Goal: Navigation & Orientation: Understand site structure

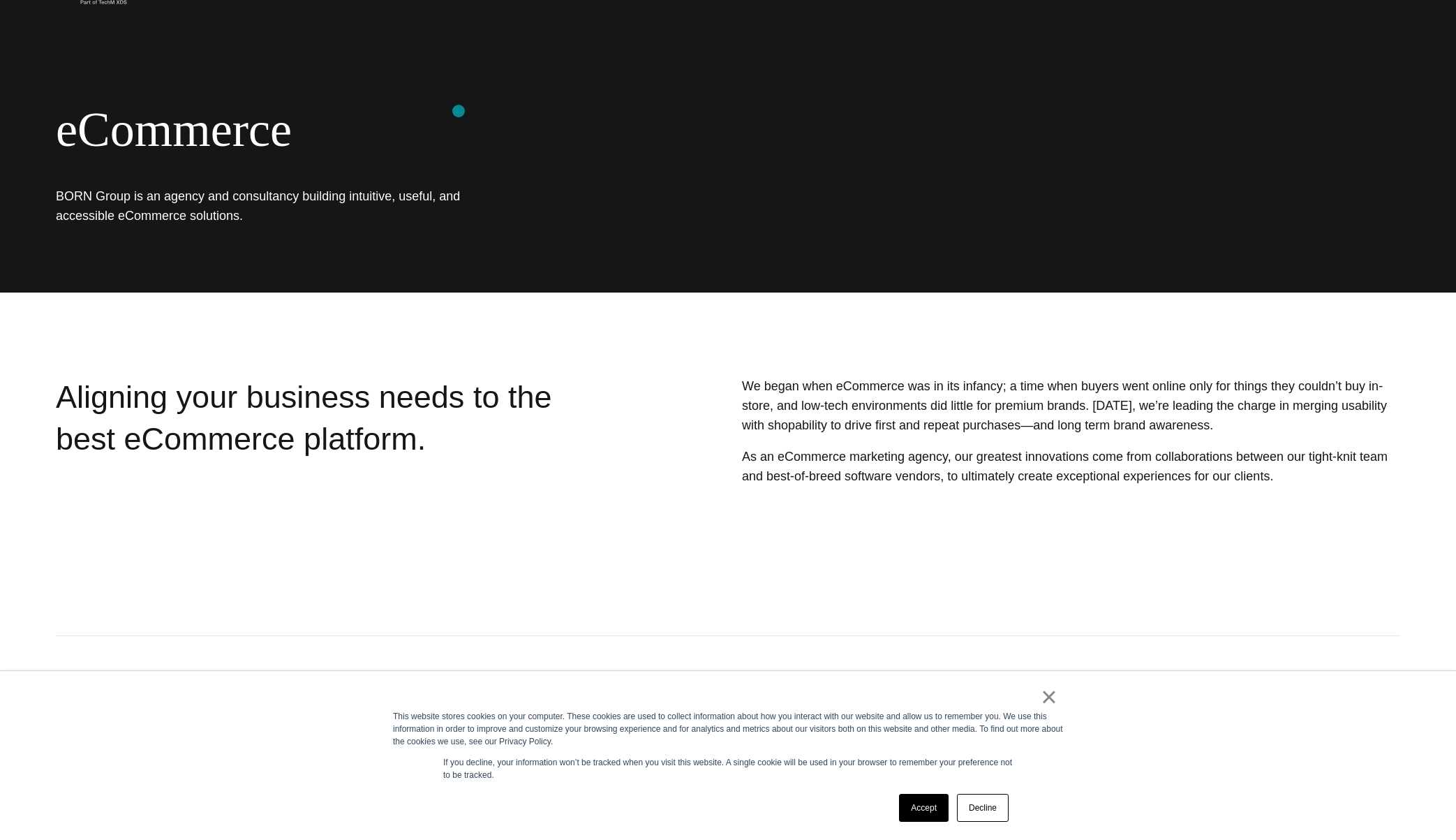
scroll to position [188, 0]
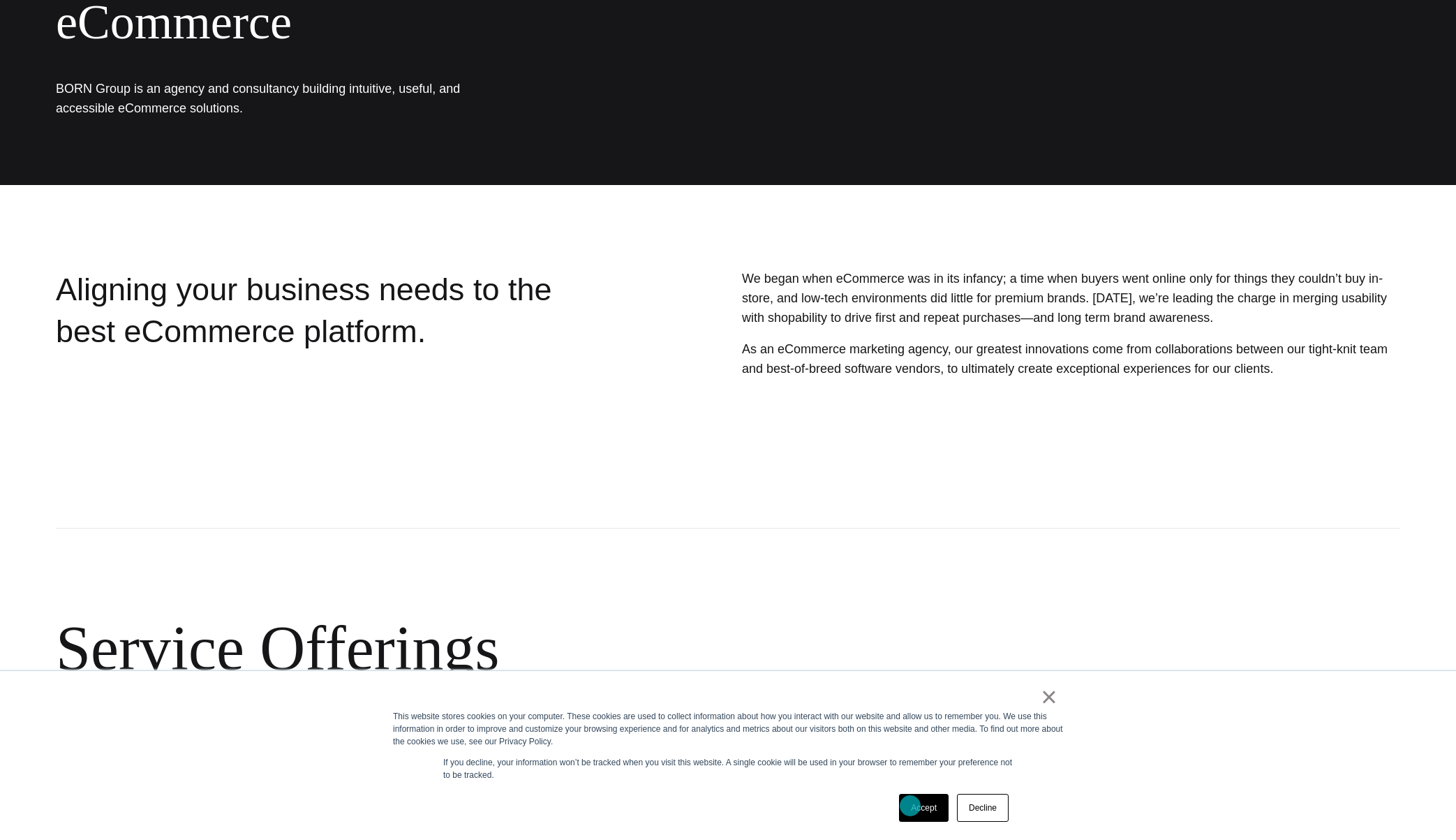
click at [911, 806] on link "Accept" at bounding box center [924, 808] width 49 height 28
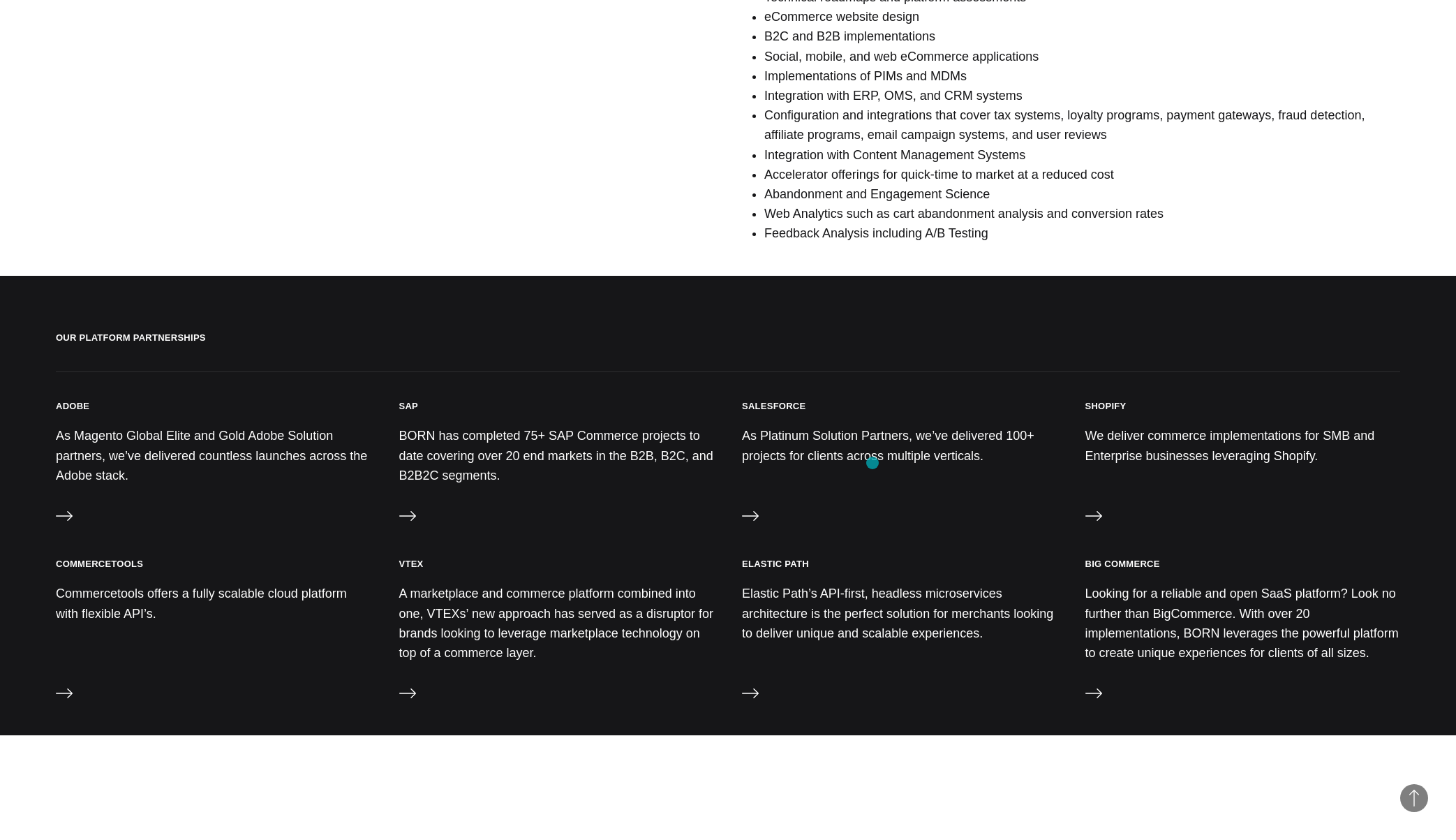
scroll to position [1112, 0]
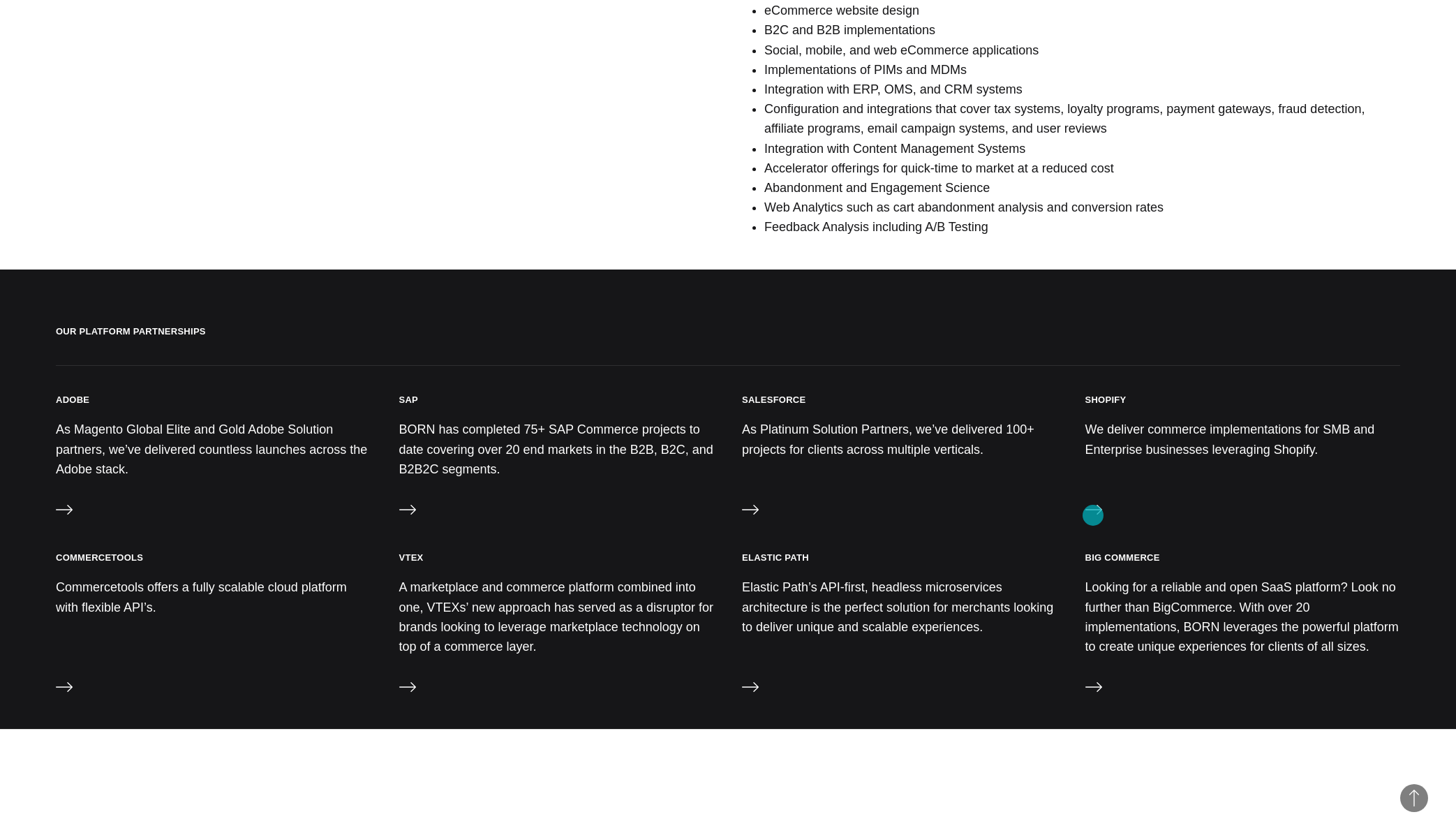
click at [1093, 515] on icon at bounding box center [1093, 509] width 16 height 16
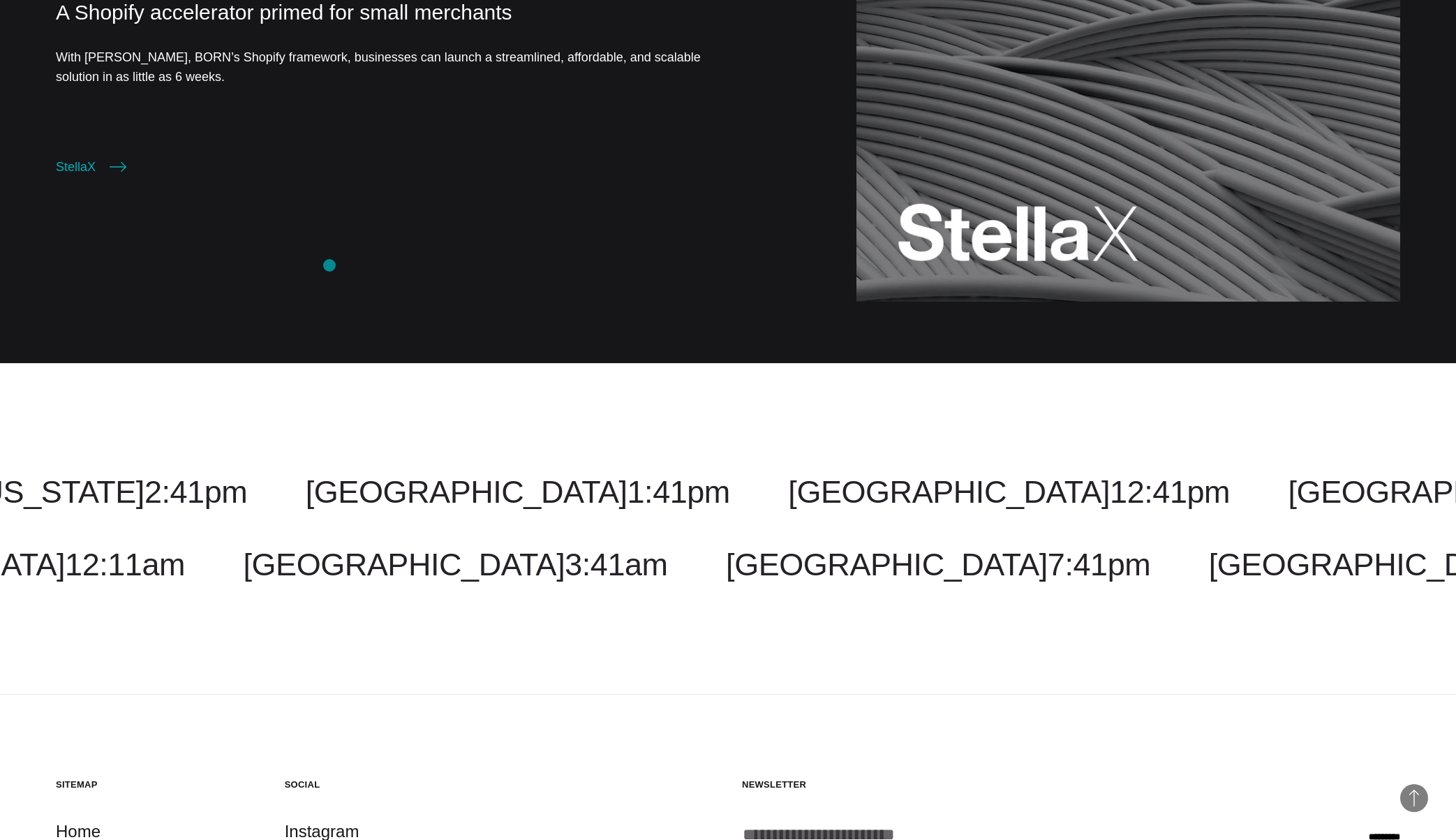
scroll to position [1969, 0]
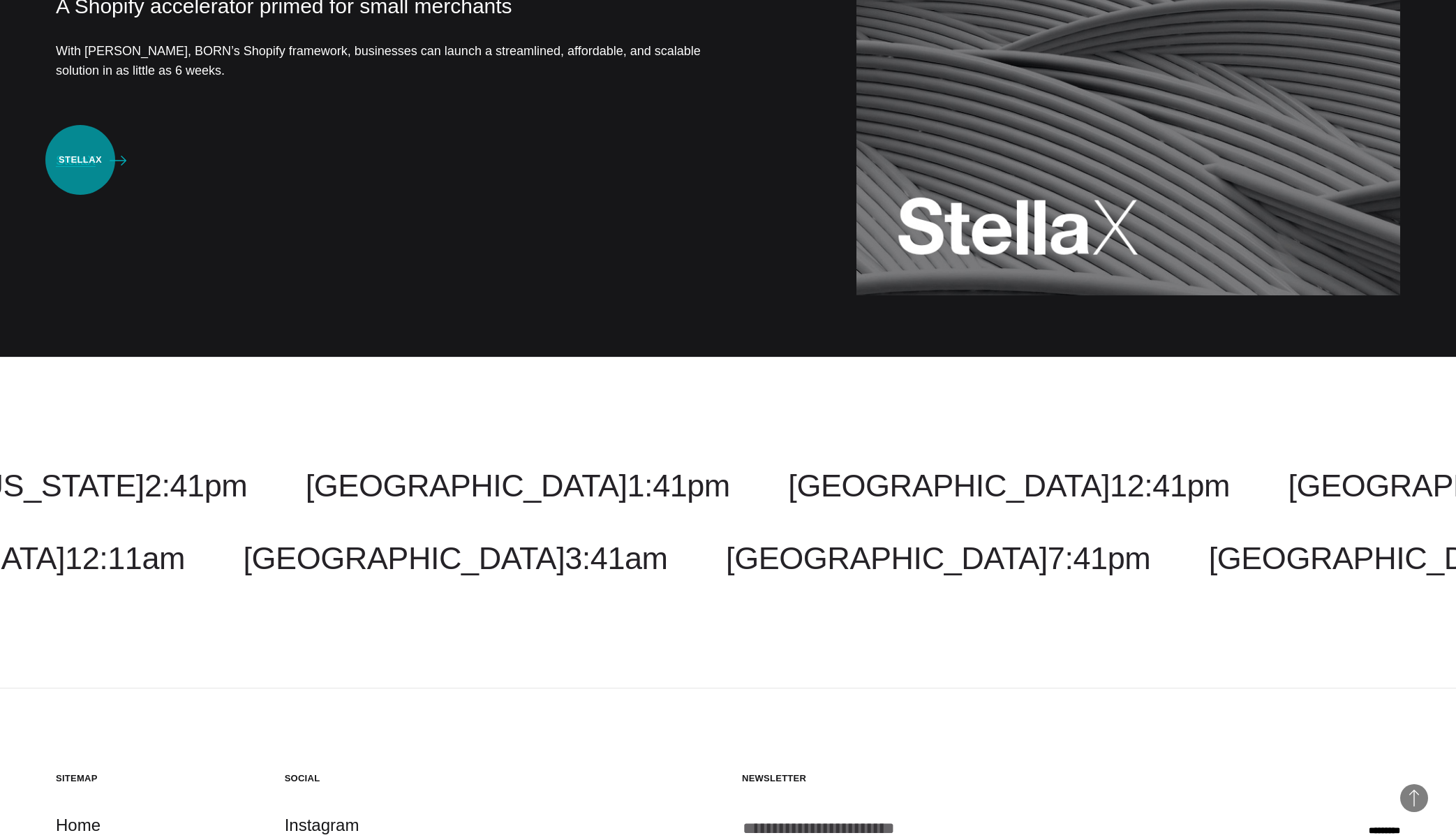
click at [80, 160] on link "StellaX" at bounding box center [91, 161] width 71 height 20
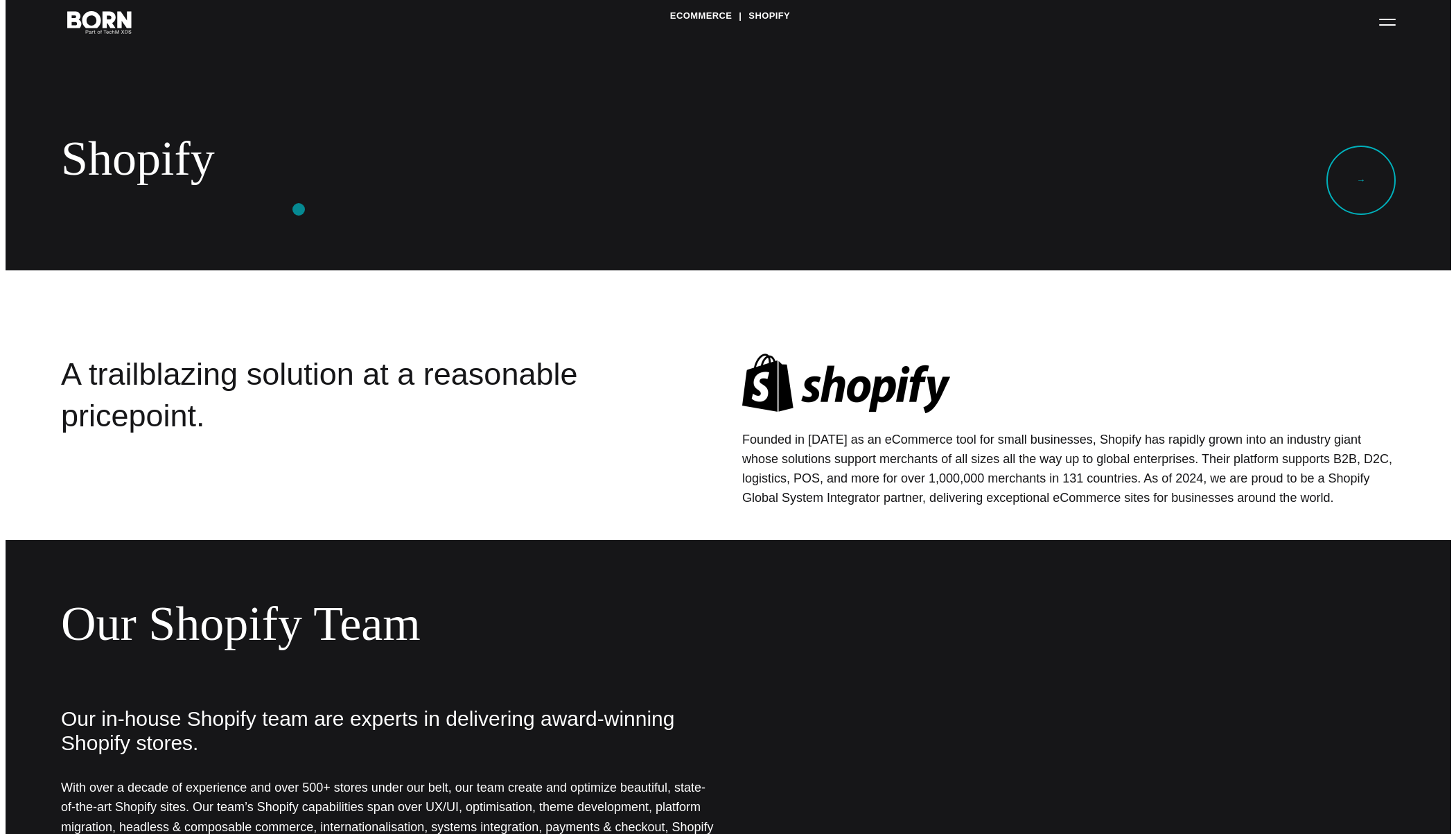
scroll to position [0, 0]
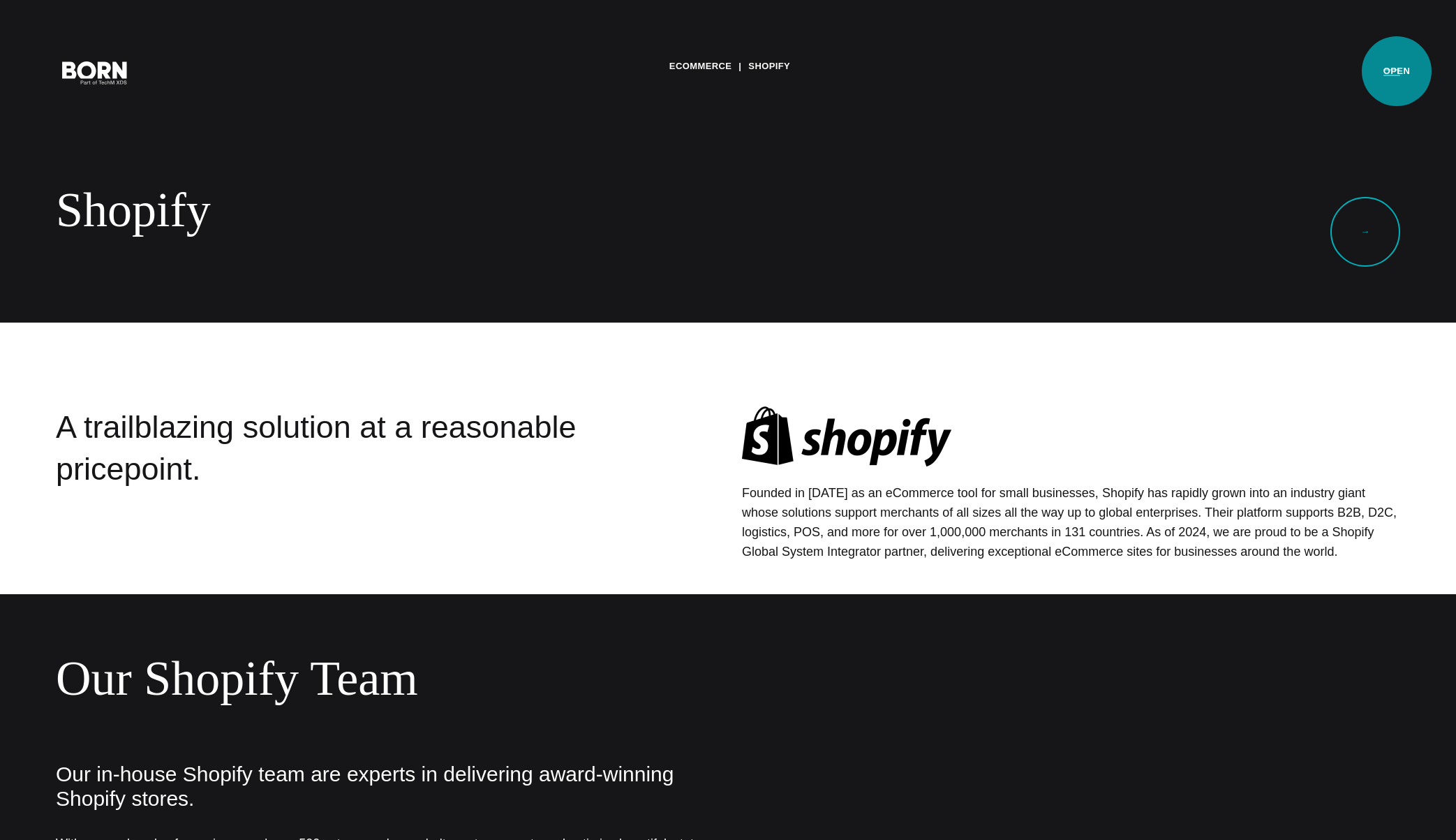
click at [1397, 71] on button "Primary Menu" at bounding box center [1392, 72] width 34 height 30
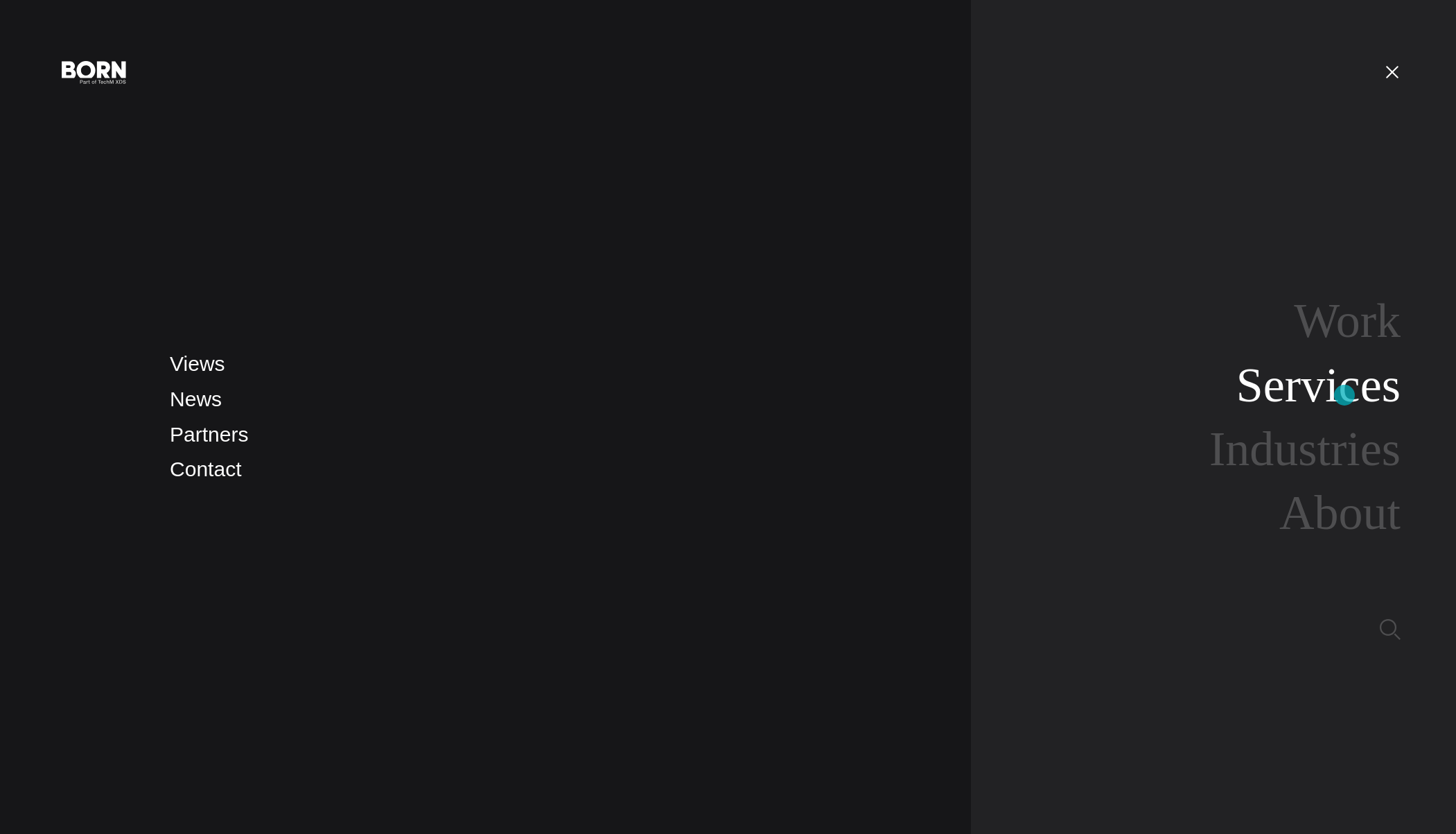
click at [1344, 389] on link "Services" at bounding box center [1319, 385] width 164 height 53
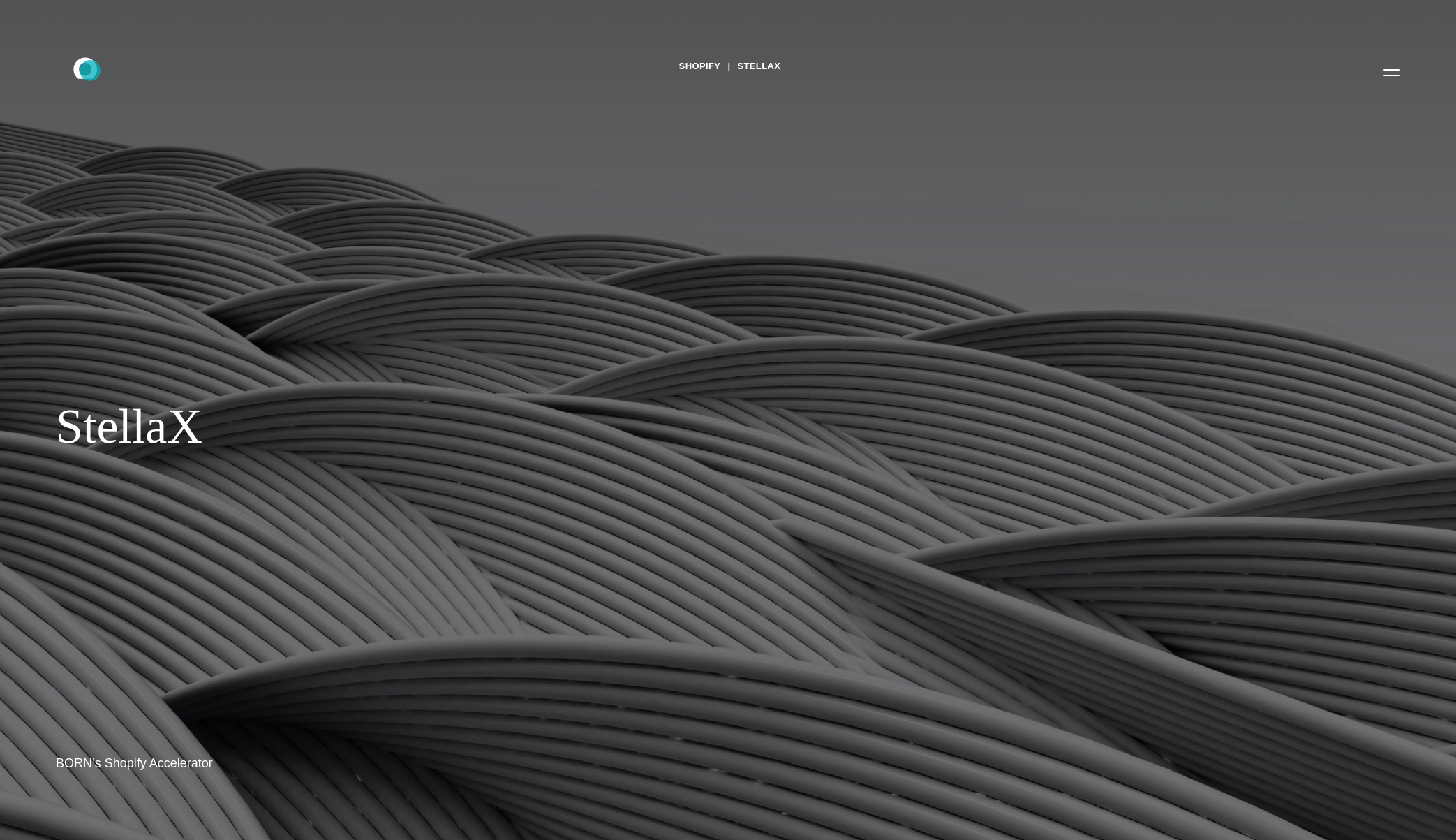
click at [90, 71] on icon ".st0{display:none;} .st1{display:inline;} .st2{font-family:'HelveticaNeue-Mediu…" at bounding box center [95, 72] width 89 height 36
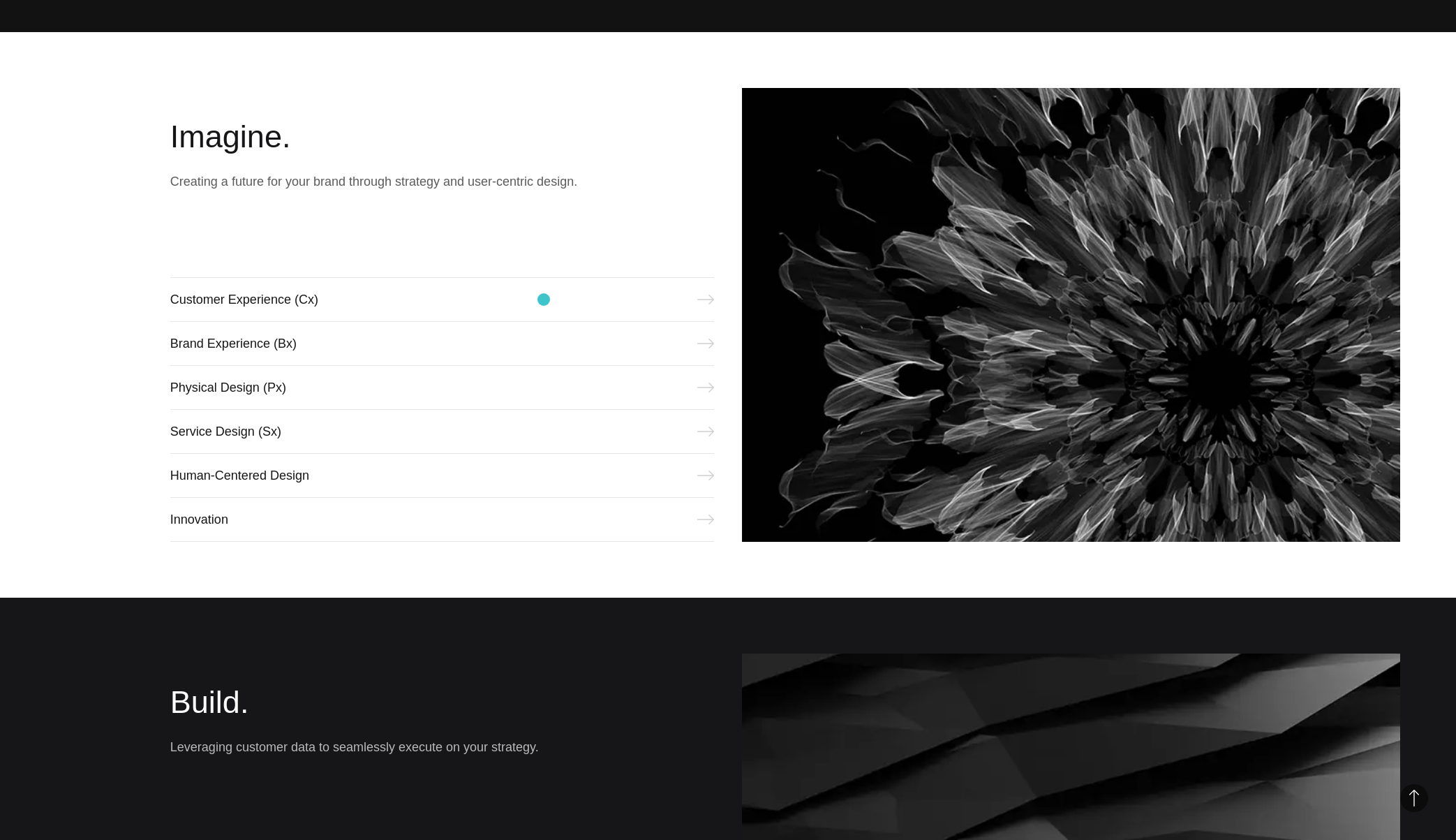
scroll to position [812, 0]
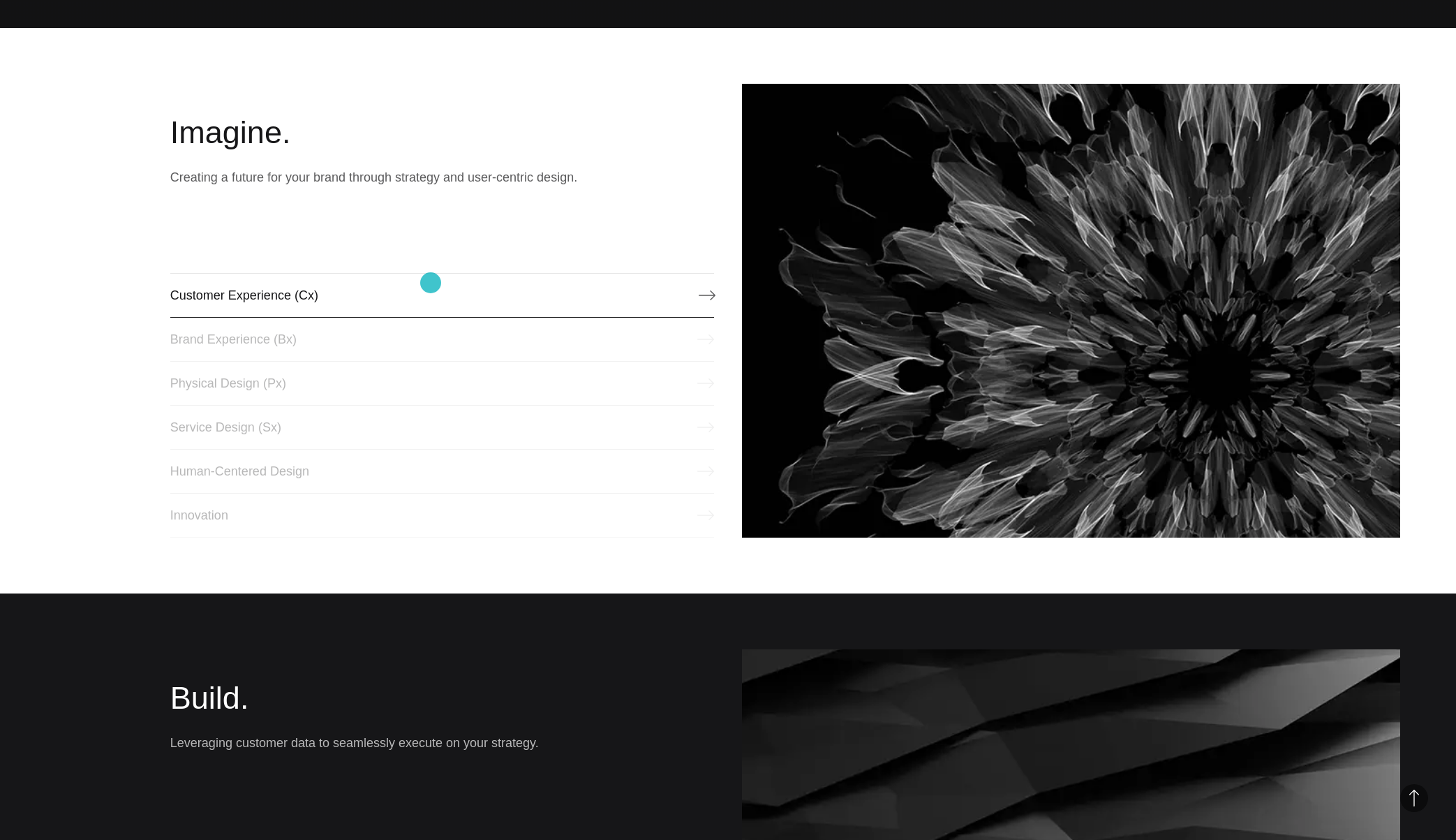
click at [431, 283] on link "Customer Experience (Cx)" at bounding box center [442, 295] width 544 height 45
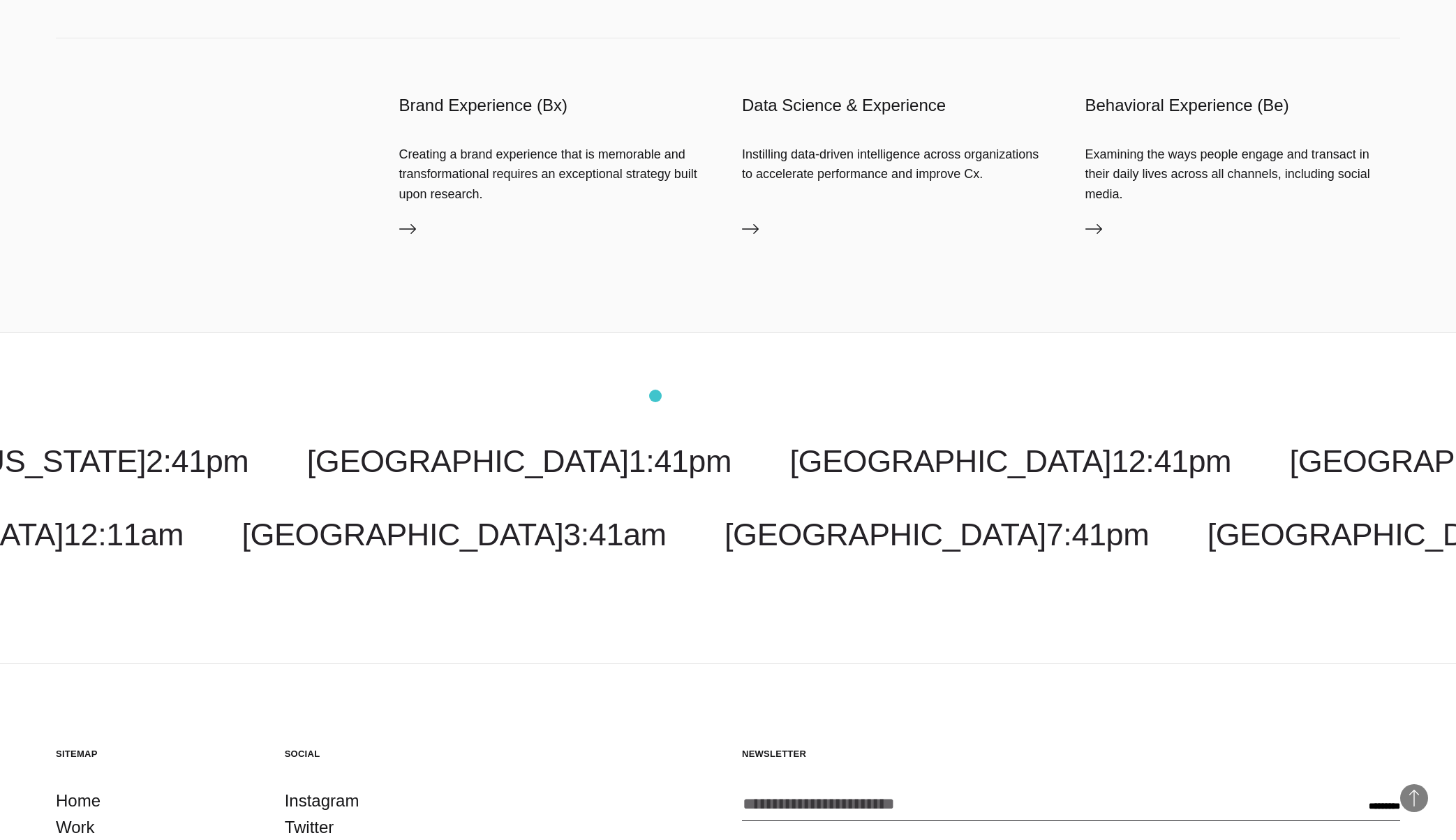
scroll to position [3853, 0]
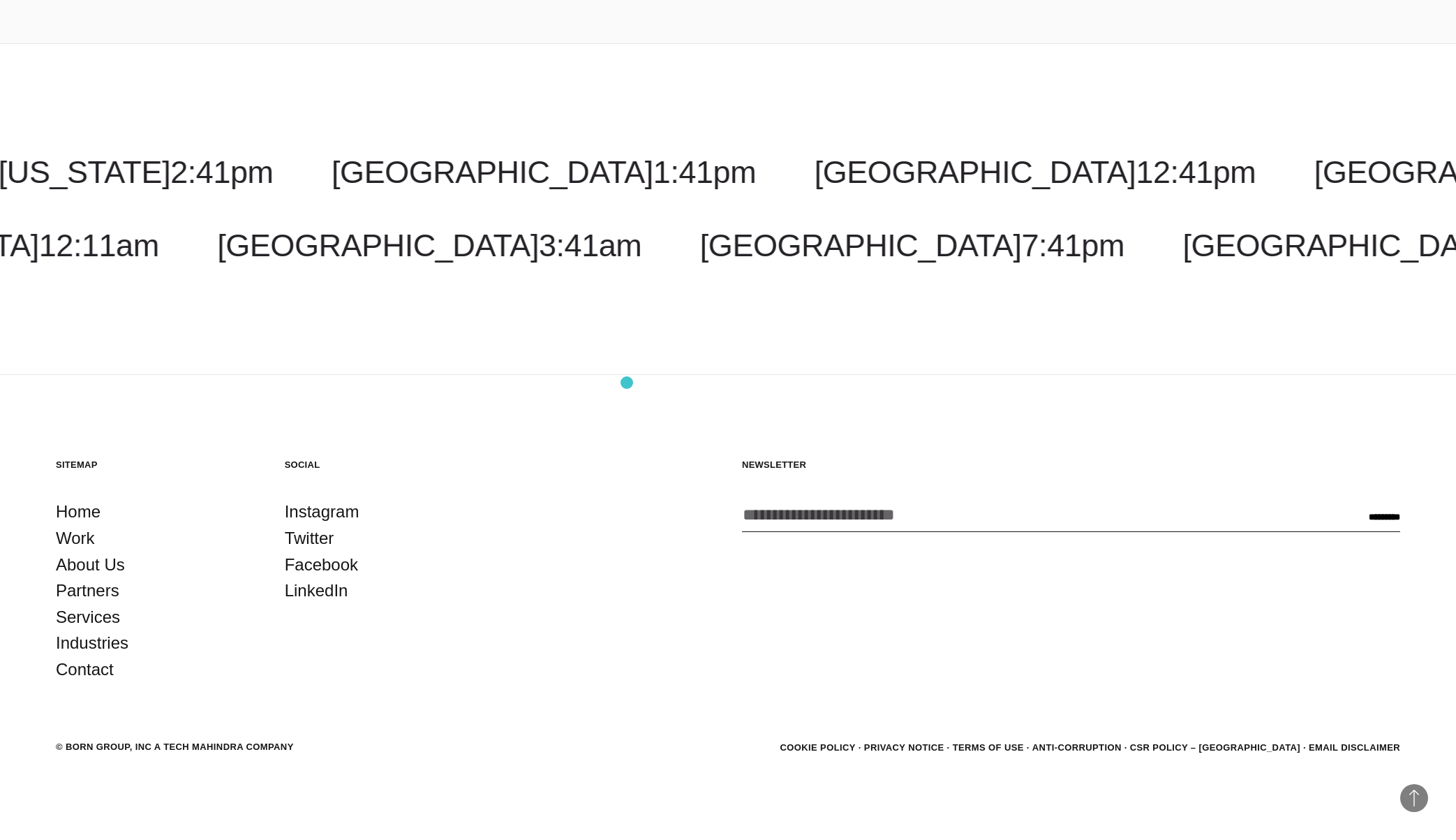
click at [627, 382] on footer "Back to Top Sitemap Home Work About Us Partners Services Industries Contact Soc…" at bounding box center [728, 608] width 1456 height 466
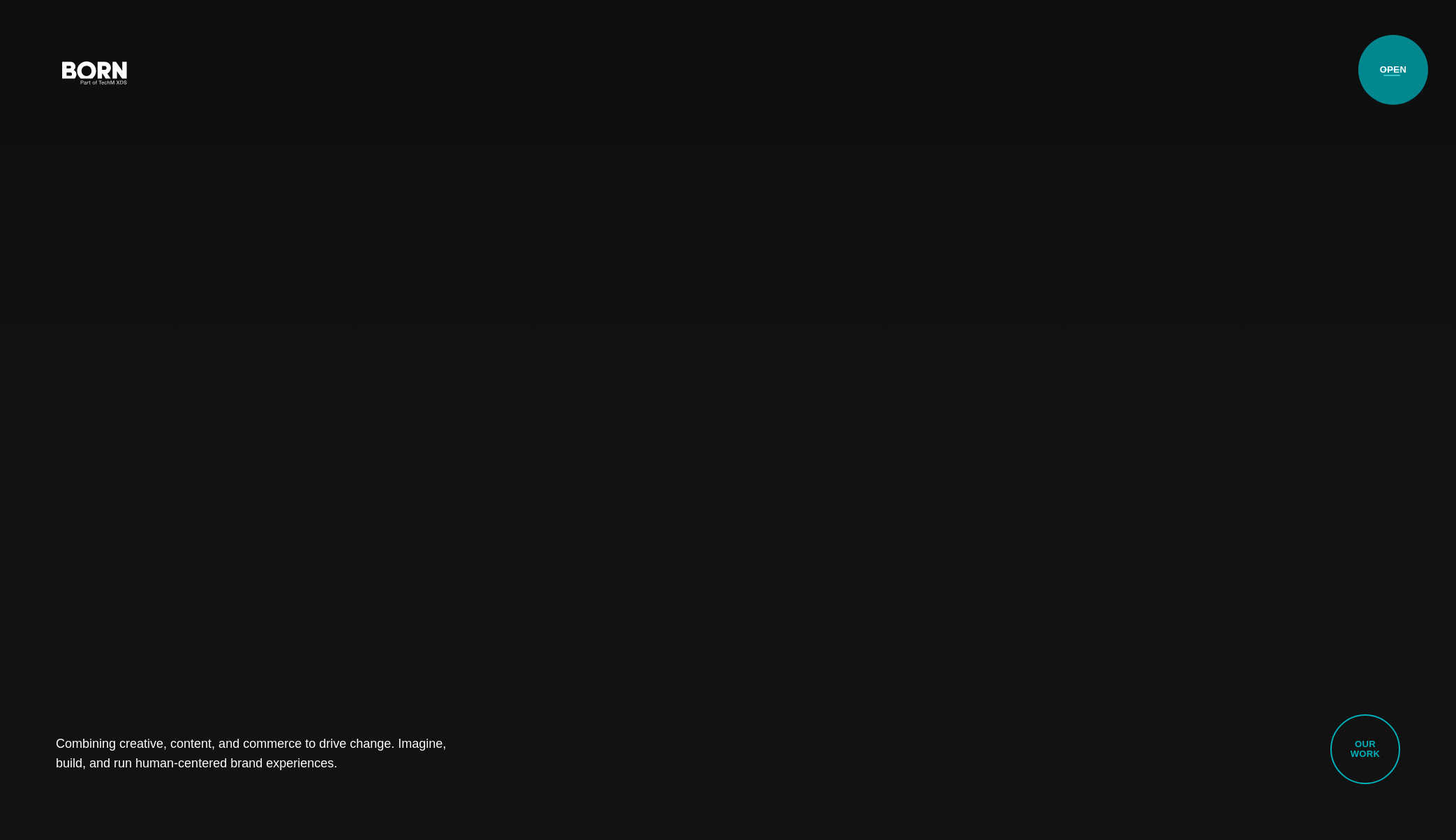
click at [1393, 70] on button "Primary Menu" at bounding box center [1392, 72] width 34 height 30
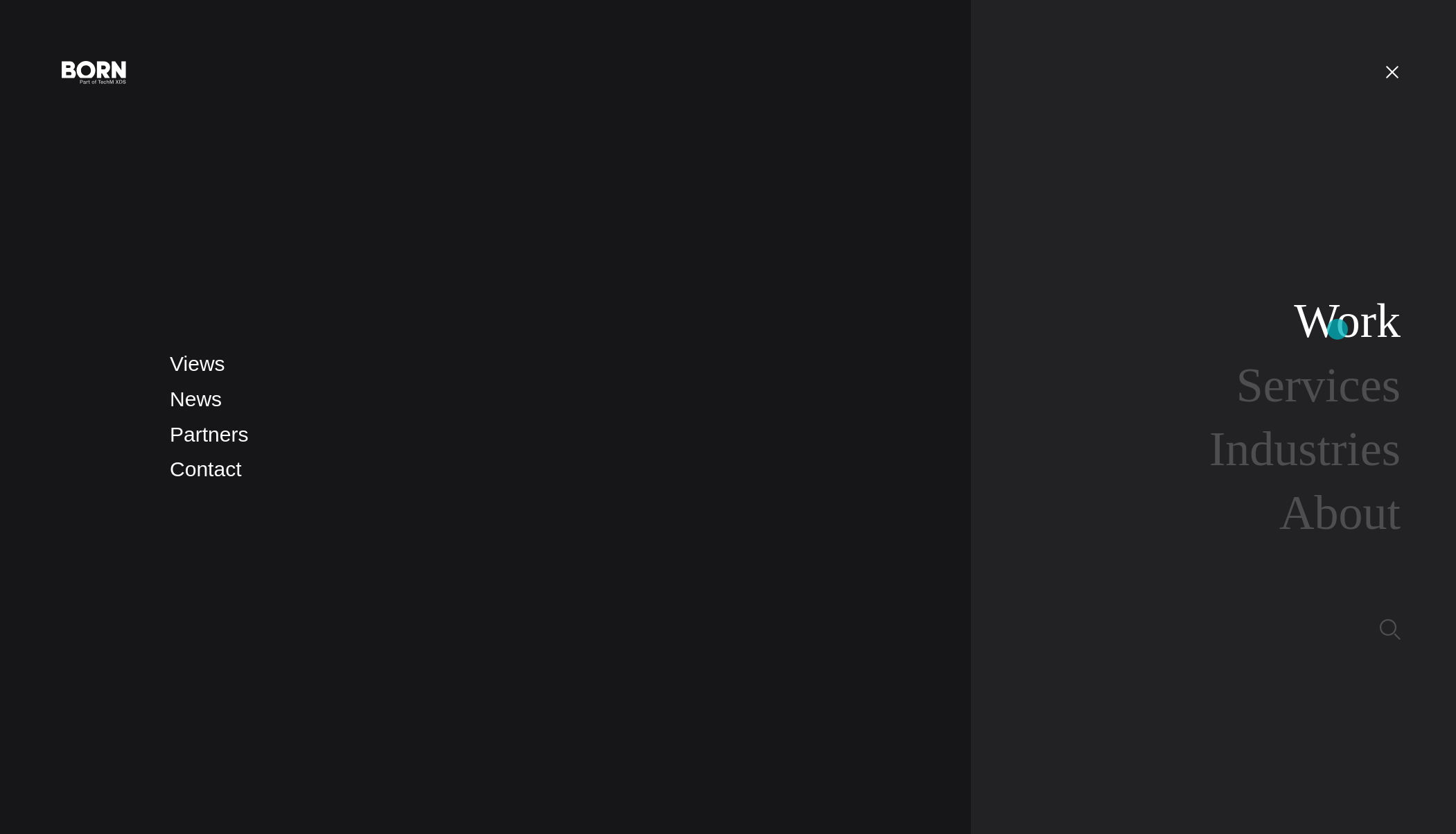
click at [1337, 329] on link "Work" at bounding box center [1347, 320] width 106 height 53
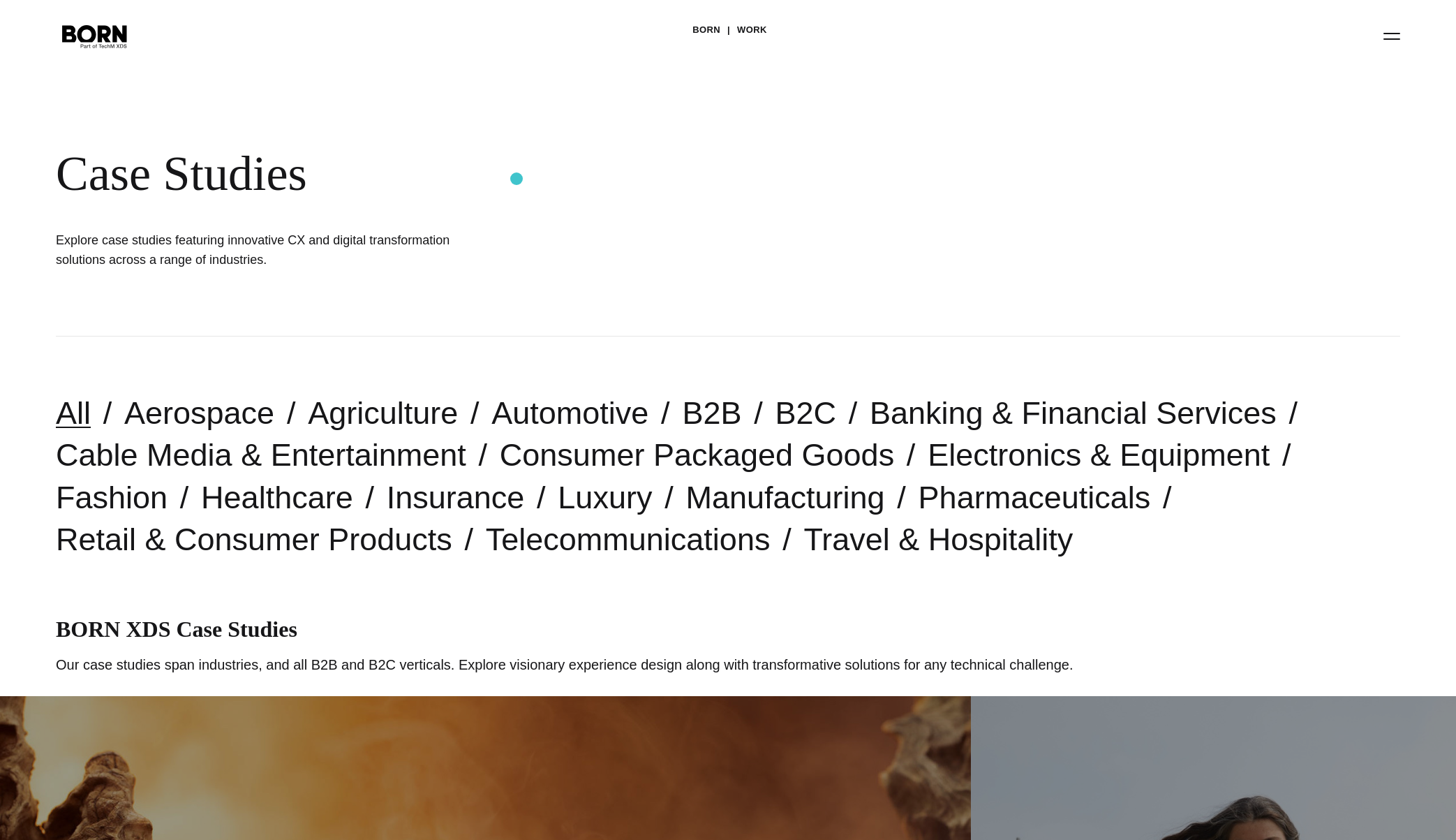
scroll to position [63, 0]
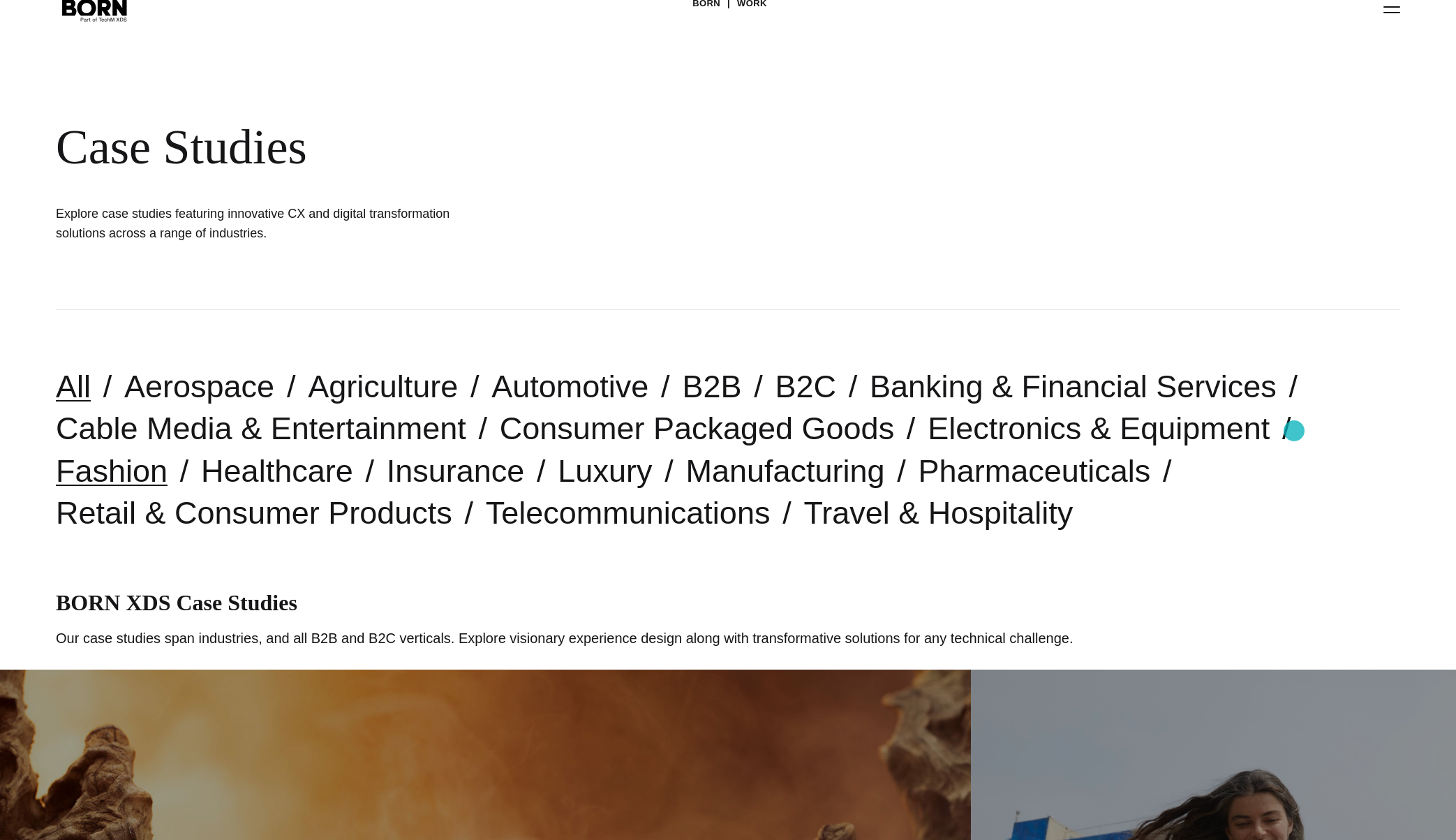
click at [167, 453] on link "Fashion" at bounding box center [112, 471] width 112 height 35
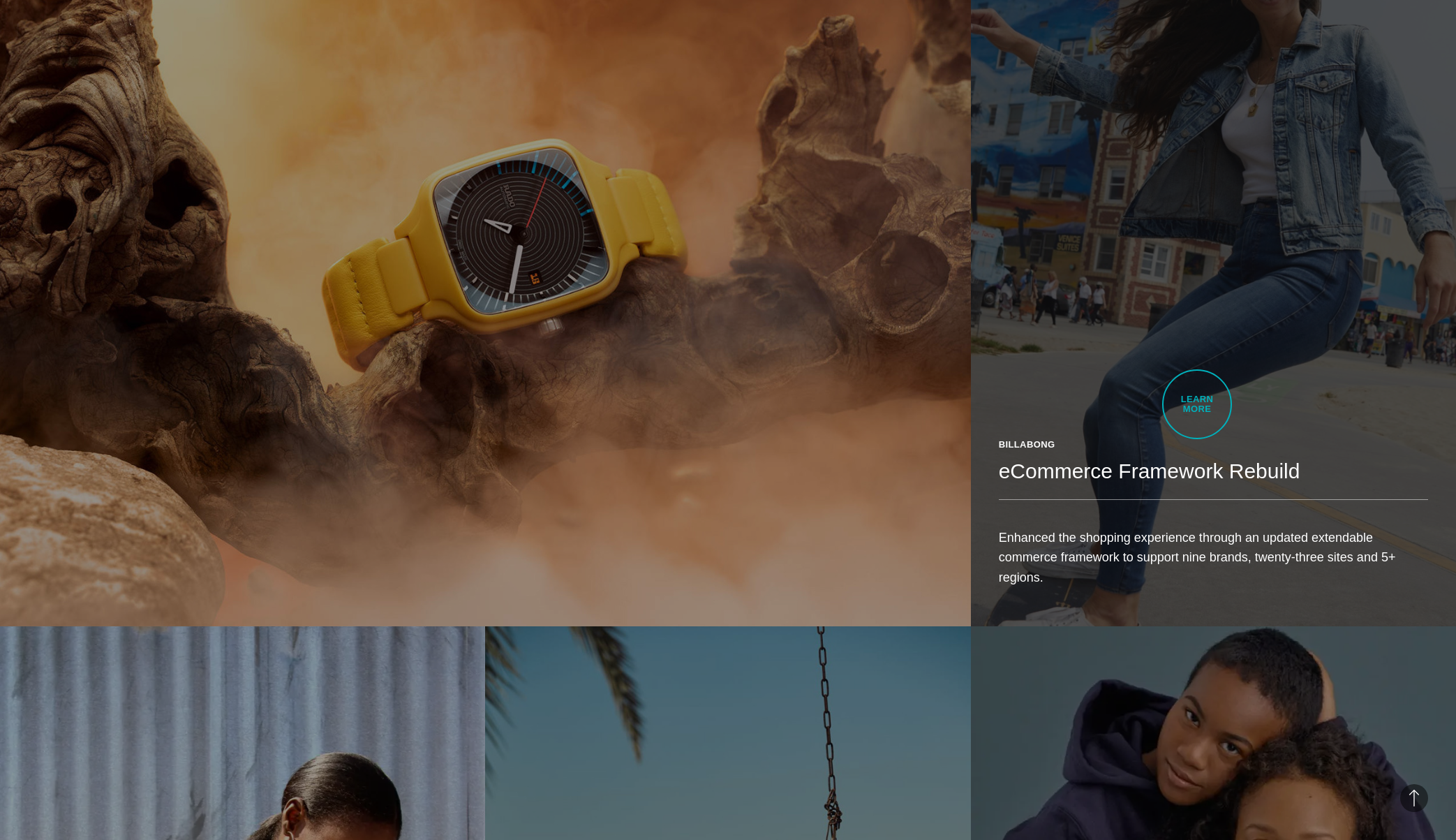
scroll to position [903, 0]
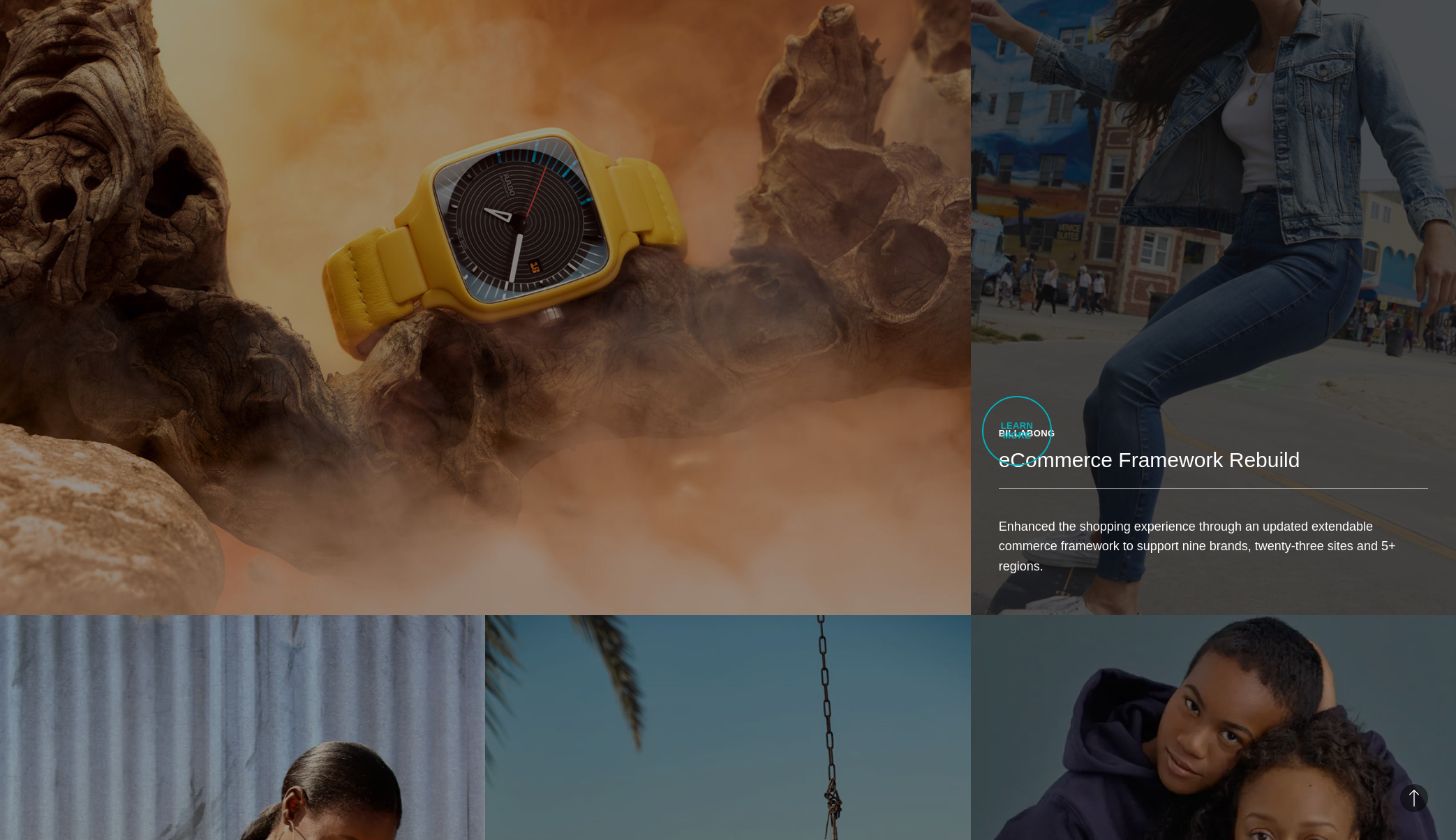
click at [1017, 431] on div "Billabong" at bounding box center [1213, 434] width 429 height 14
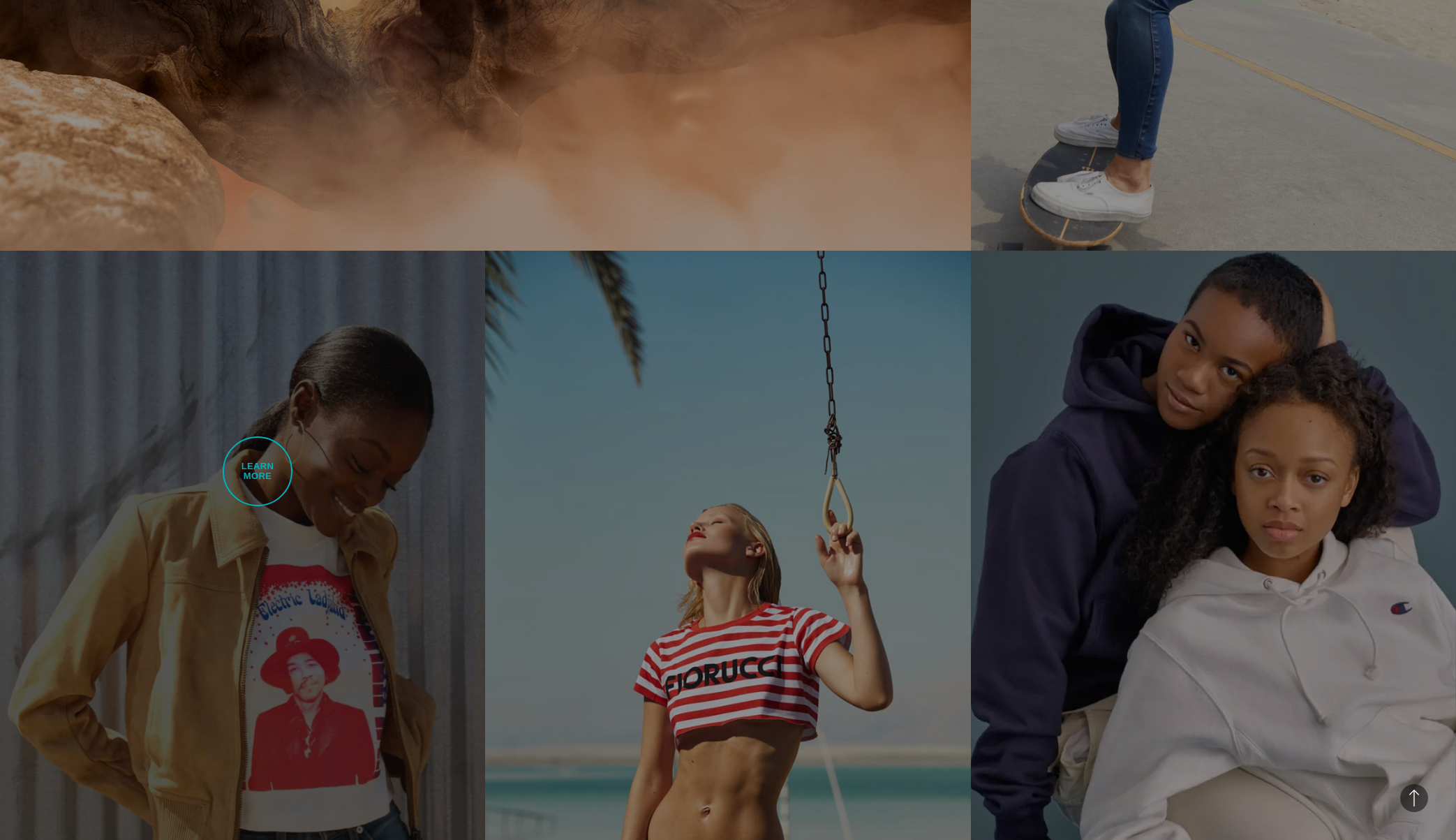
scroll to position [1446, 0]
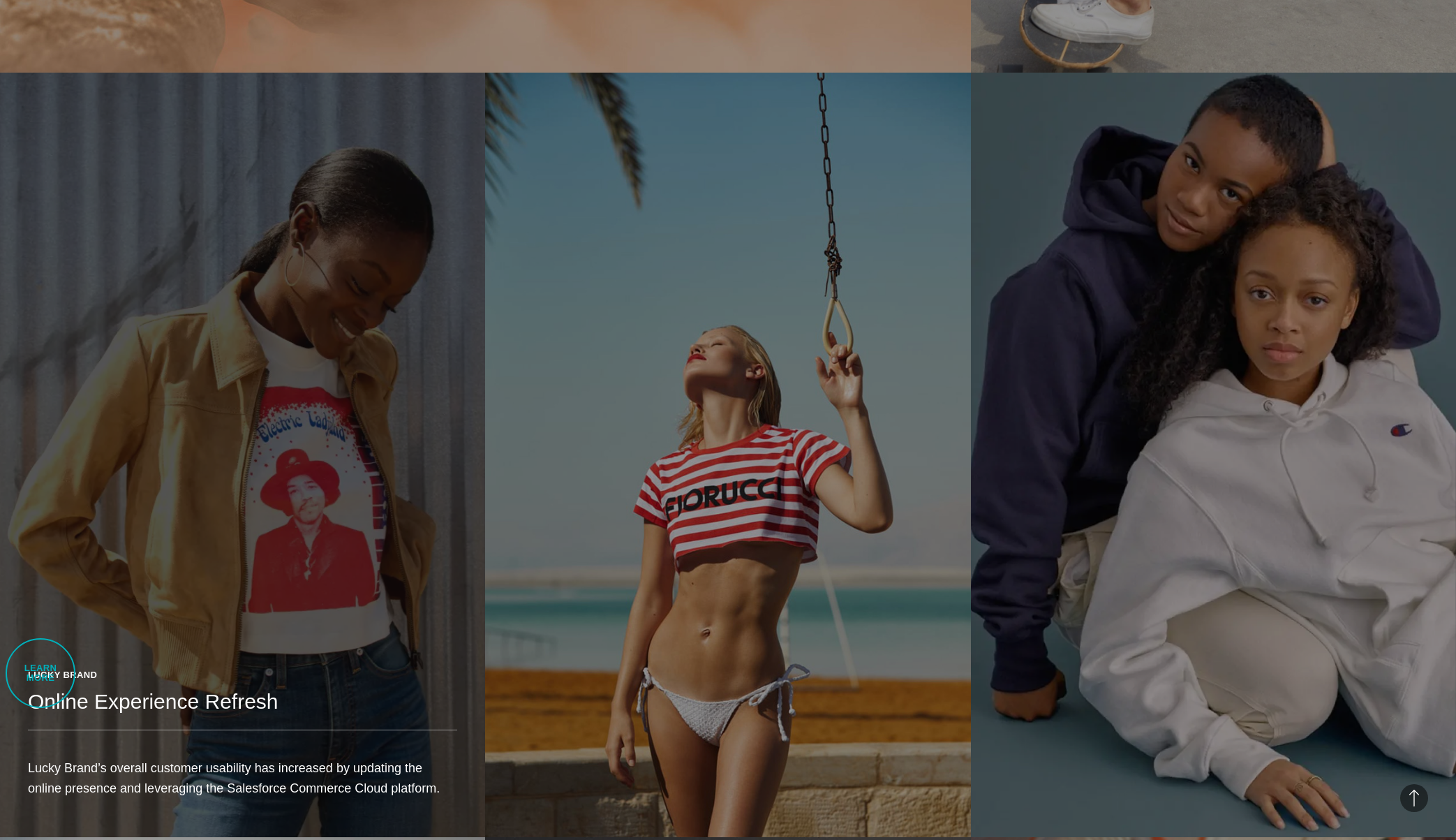
click at [40, 673] on div "Lucky Brand" at bounding box center [242, 675] width 429 height 14
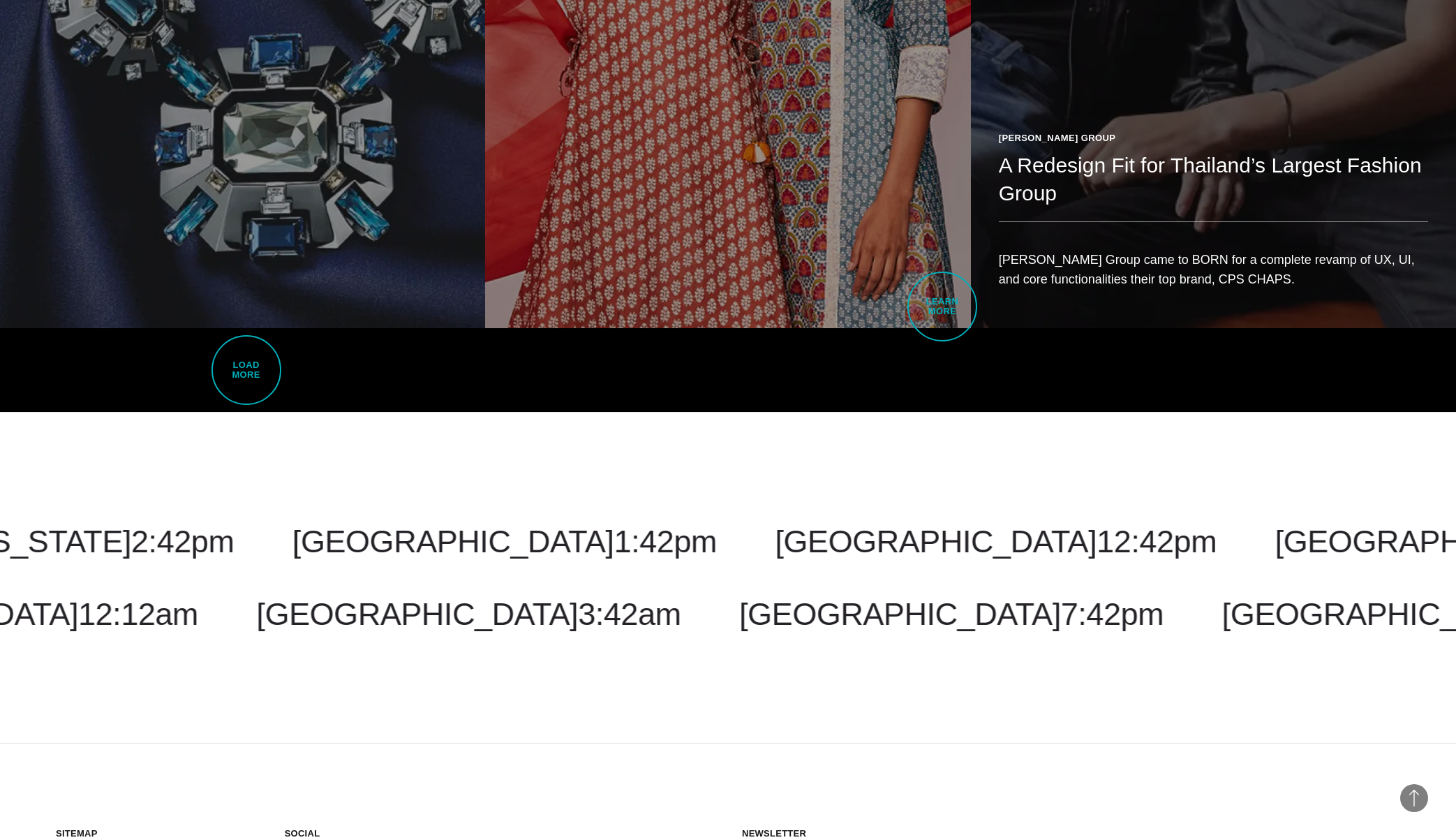
scroll to position [4146, 0]
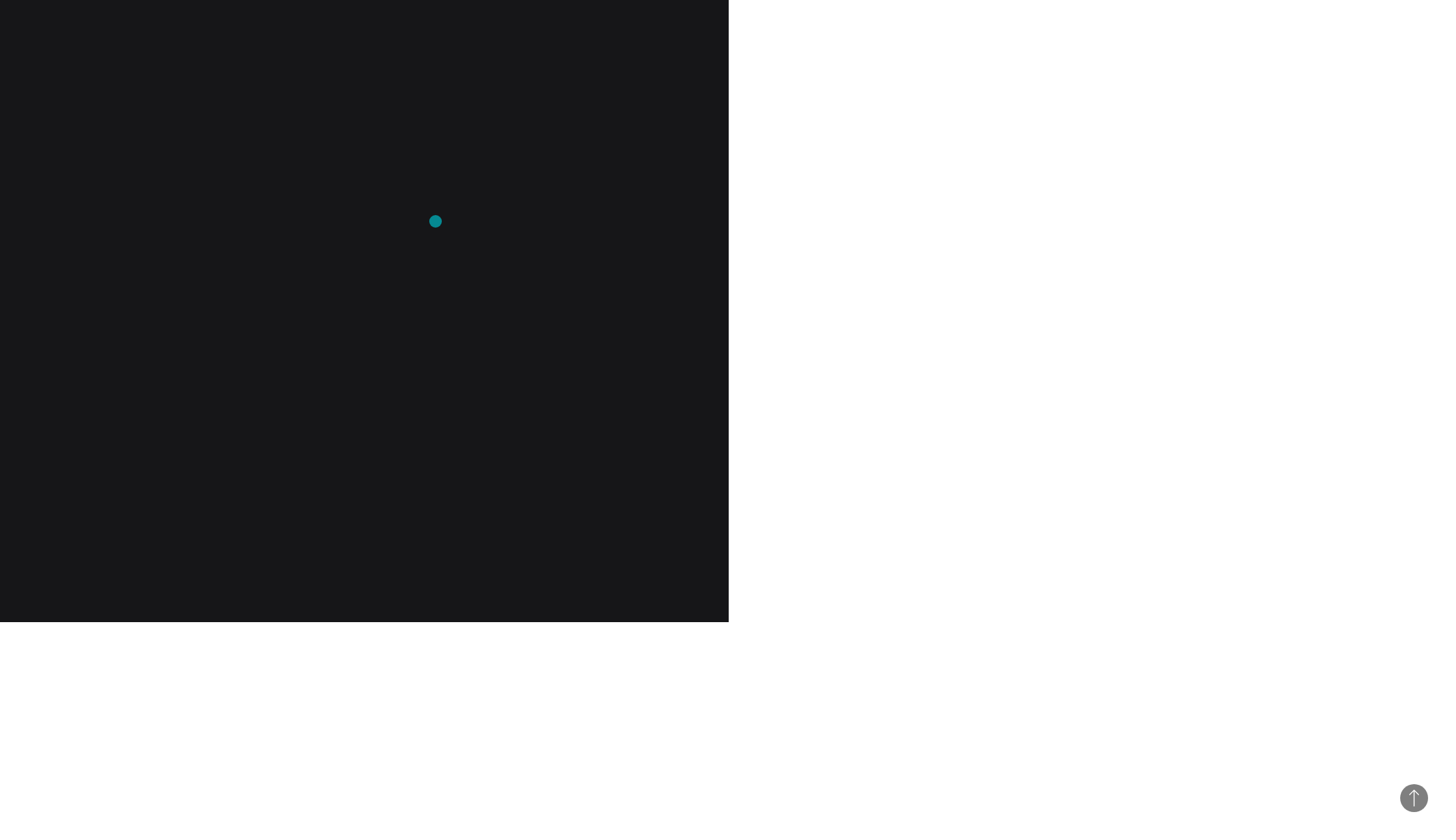
scroll to position [1594, 0]
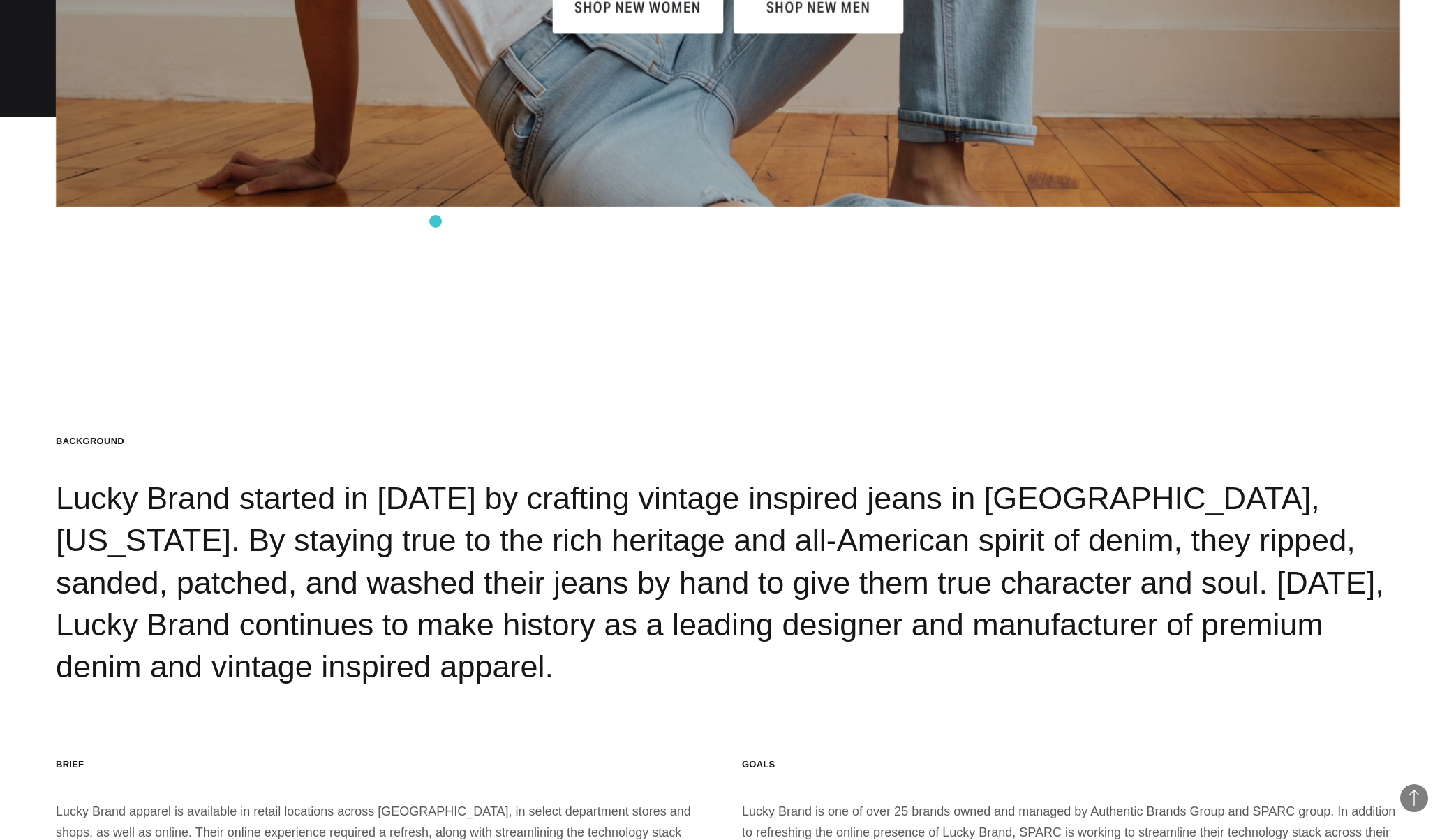
scroll to position [2416, 0]
